Goal: Task Accomplishment & Management: Manage account settings

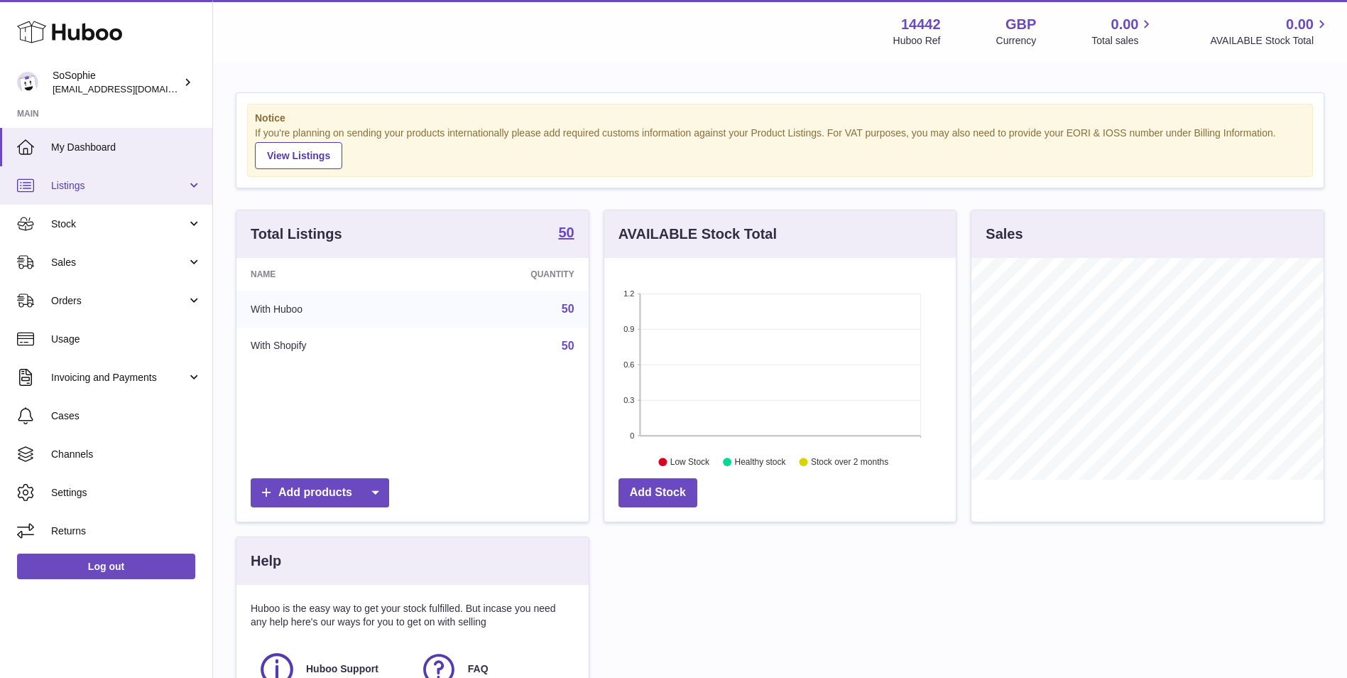
scroll to position [222, 352]
click at [134, 194] on link "Listings" at bounding box center [106, 185] width 212 height 38
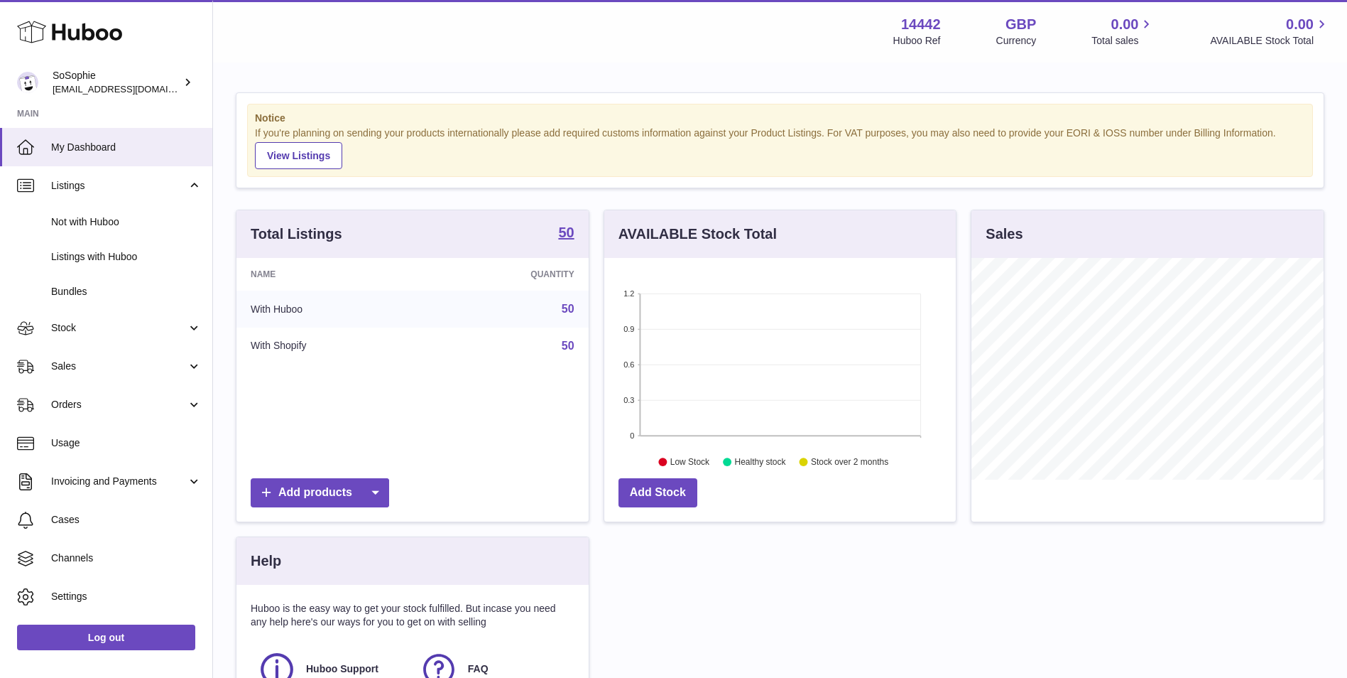
click at [571, 305] on link "50" at bounding box center [568, 309] width 13 height 12
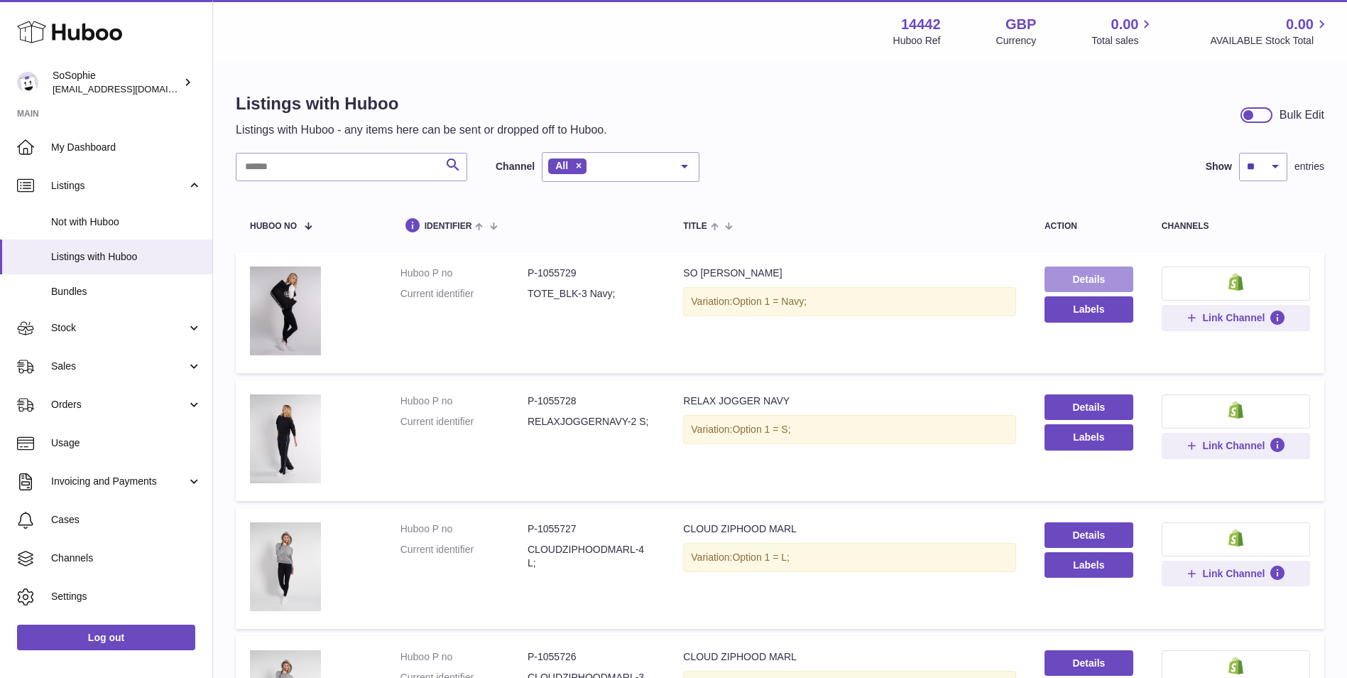
click at [1054, 272] on link "Details" at bounding box center [1089, 279] width 89 height 26
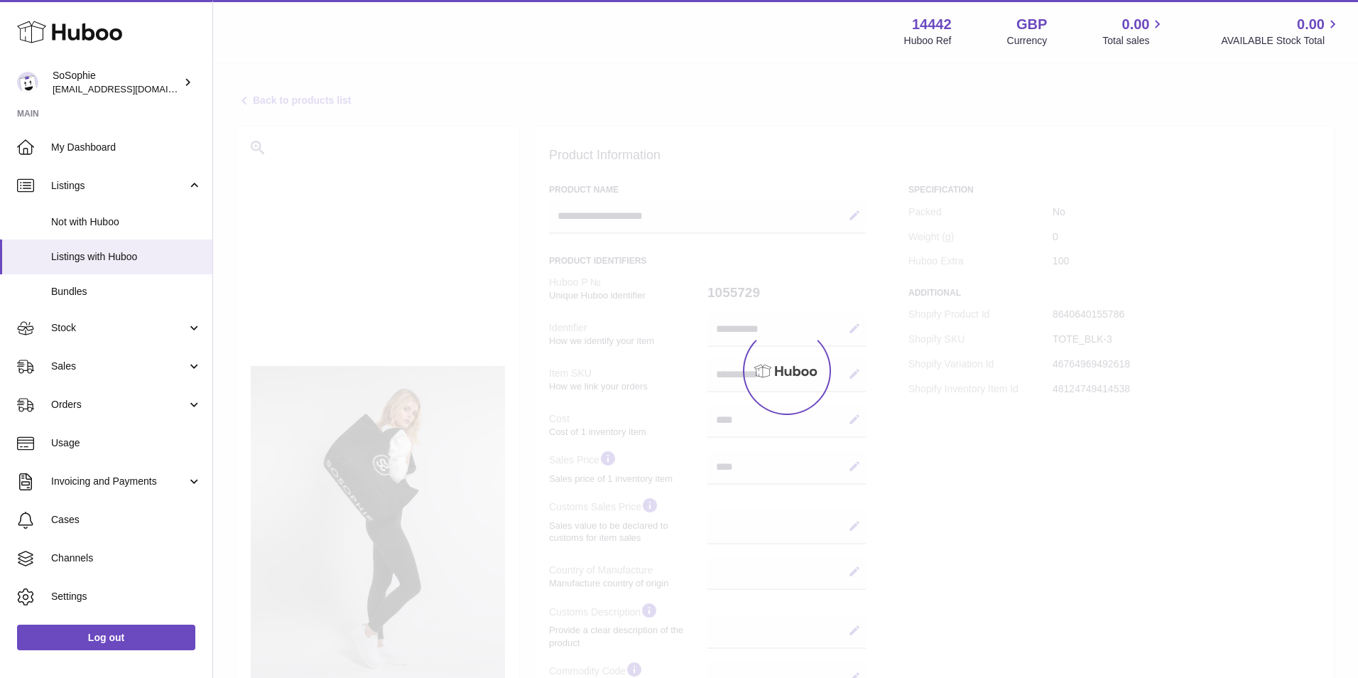
select select
select select "***"
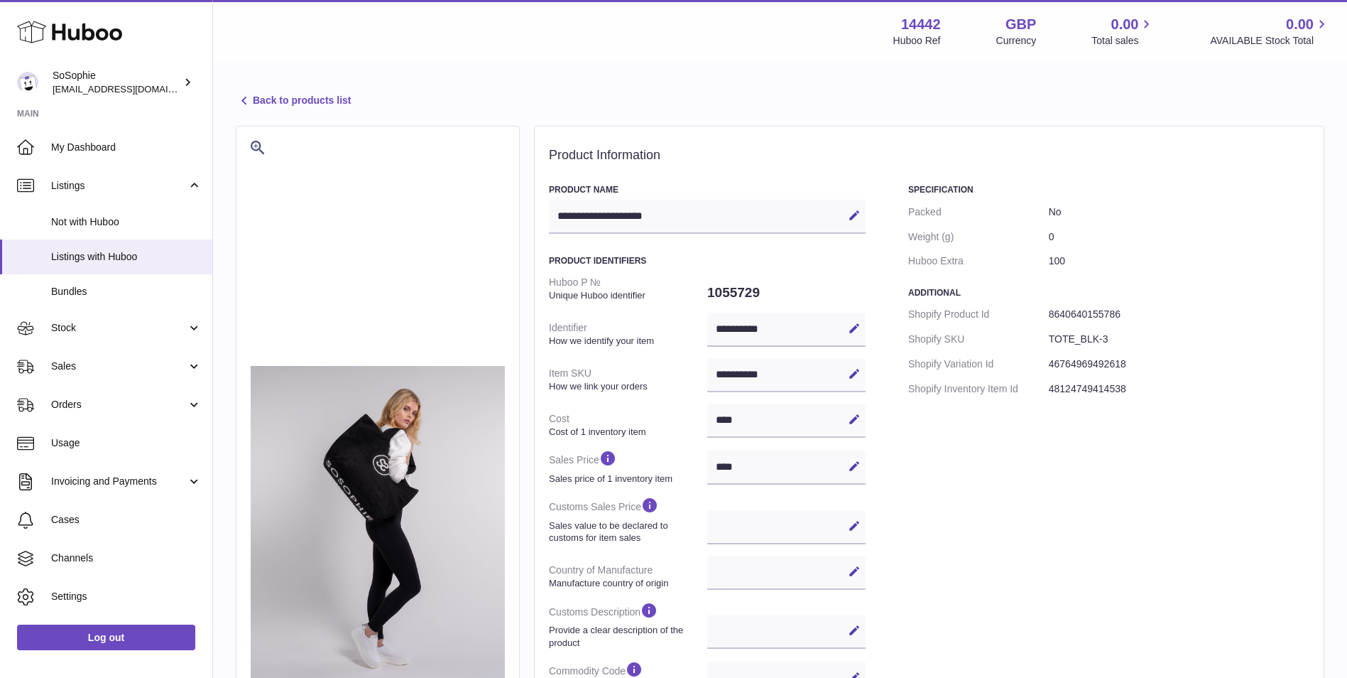
click at [266, 101] on link "Back to products list" at bounding box center [293, 100] width 115 height 17
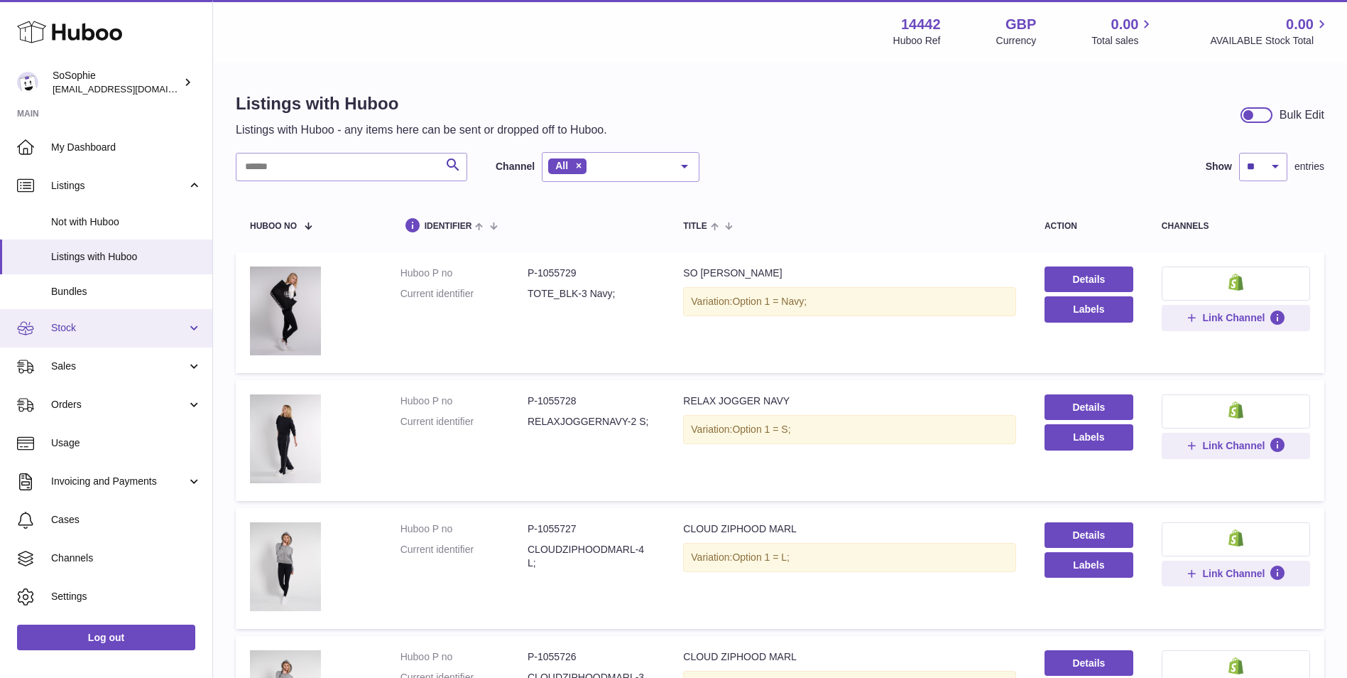
click at [133, 336] on link "Stock" at bounding box center [106, 328] width 212 height 38
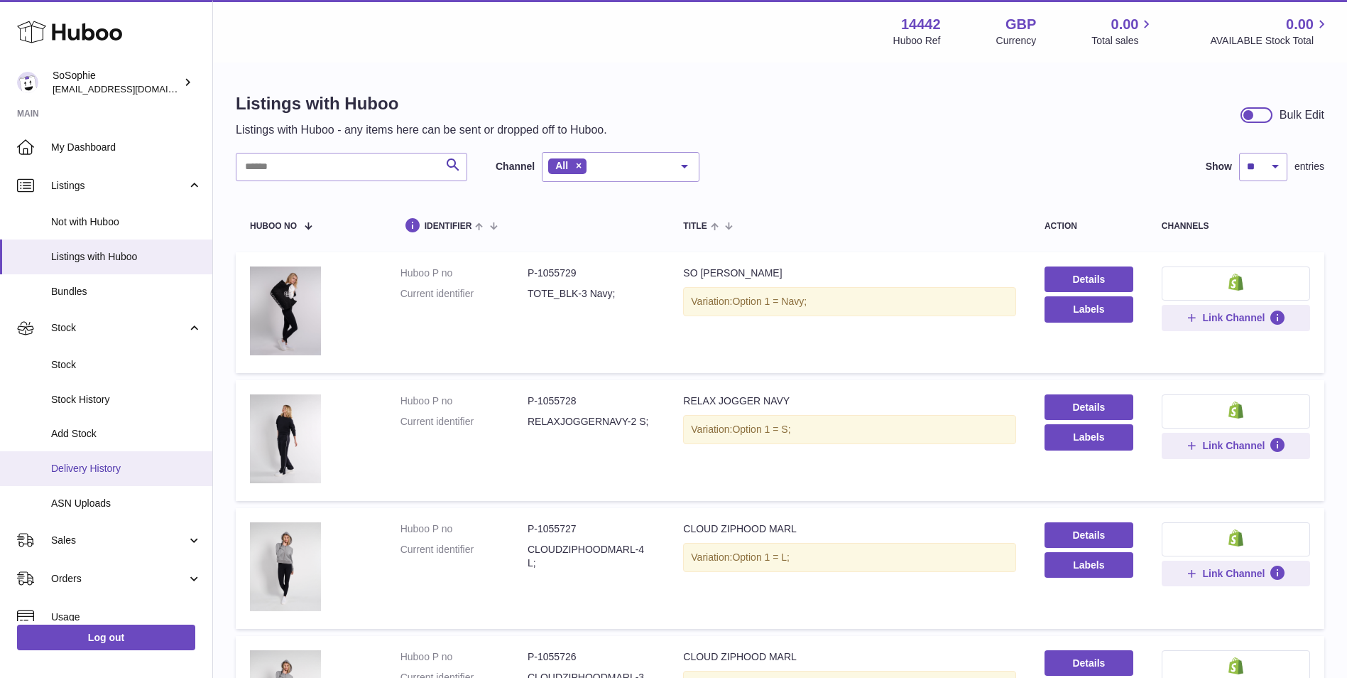
click at [112, 479] on link "Delivery History" at bounding box center [106, 468] width 212 height 35
